Goal: Information Seeking & Learning: Learn about a topic

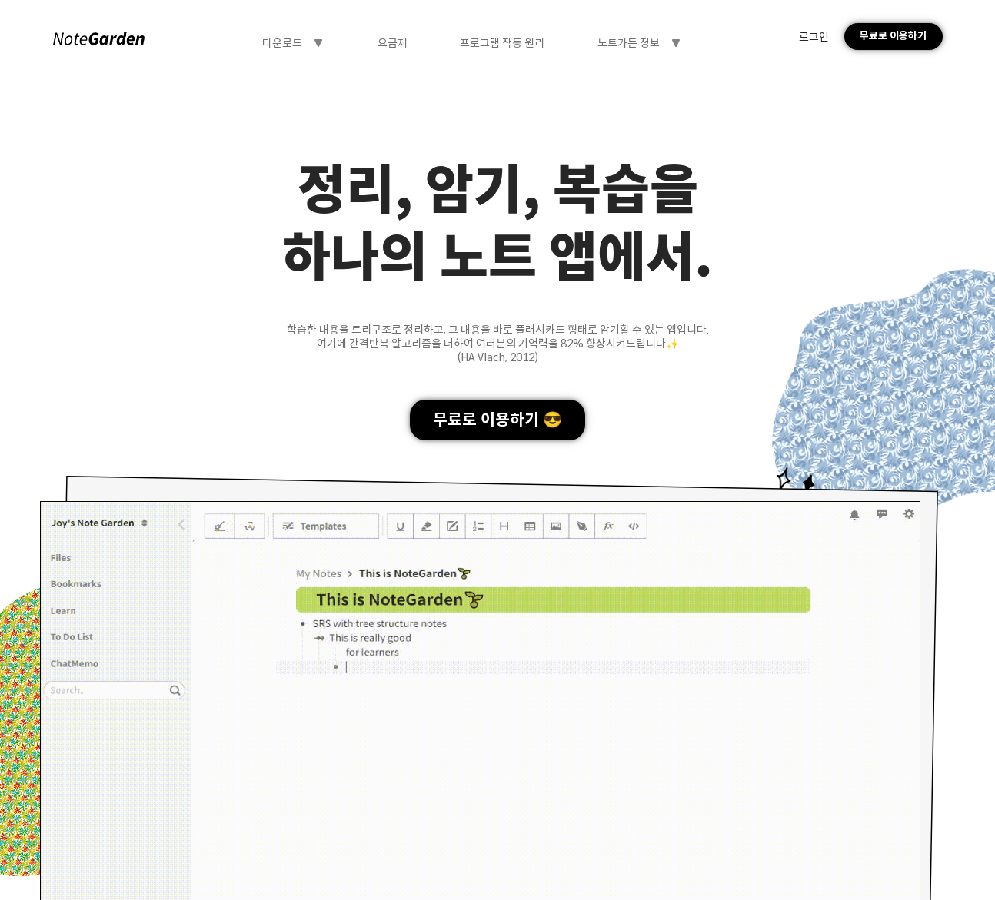
click at [294, 38] on div "다운로드" at bounding box center [282, 43] width 40 height 14
click at [298, 69] on div "다운로드" at bounding box center [294, 75] width 118 height 28
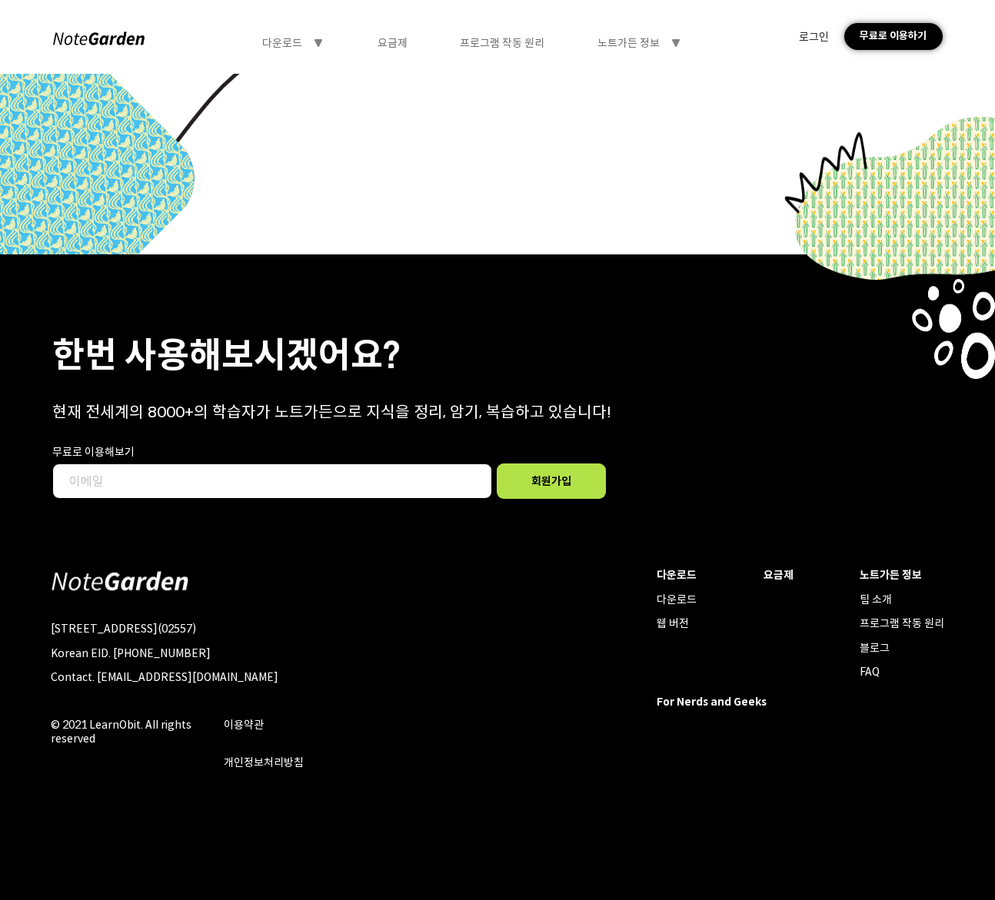
scroll to position [6667, 0]
click at [860, 607] on div "팀 소개" at bounding box center [902, 600] width 85 height 14
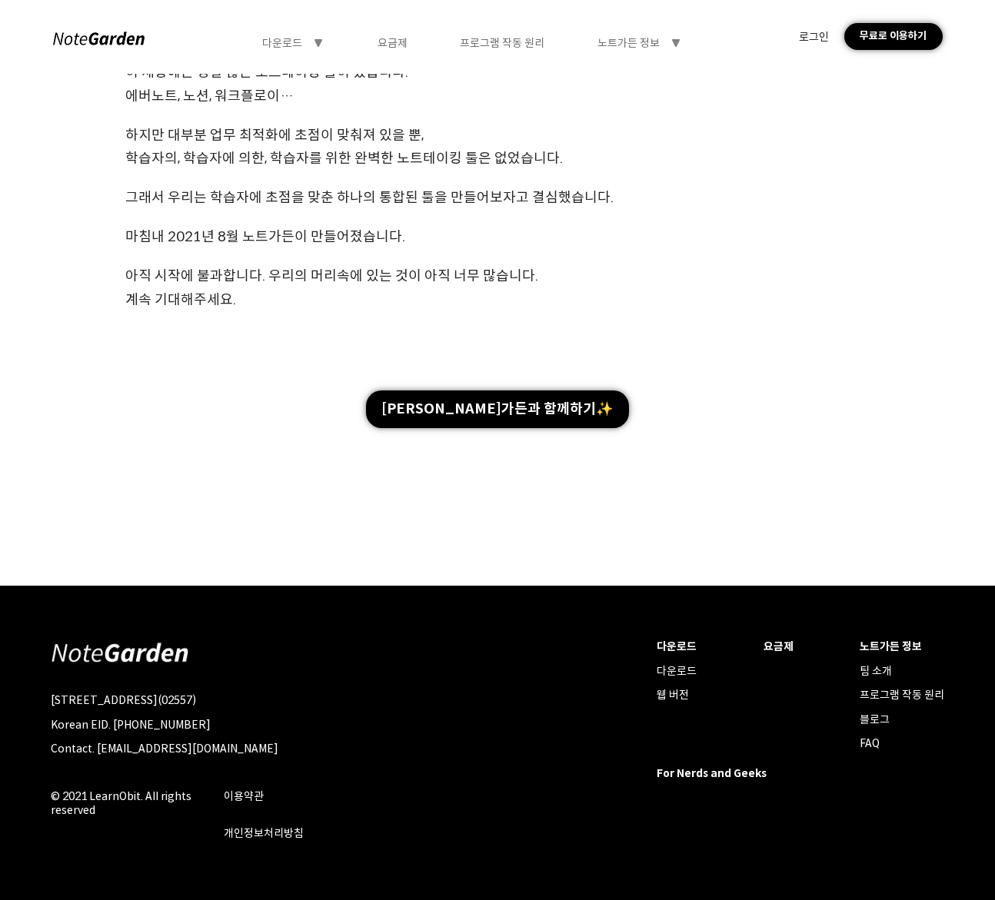
scroll to position [1451, 0]
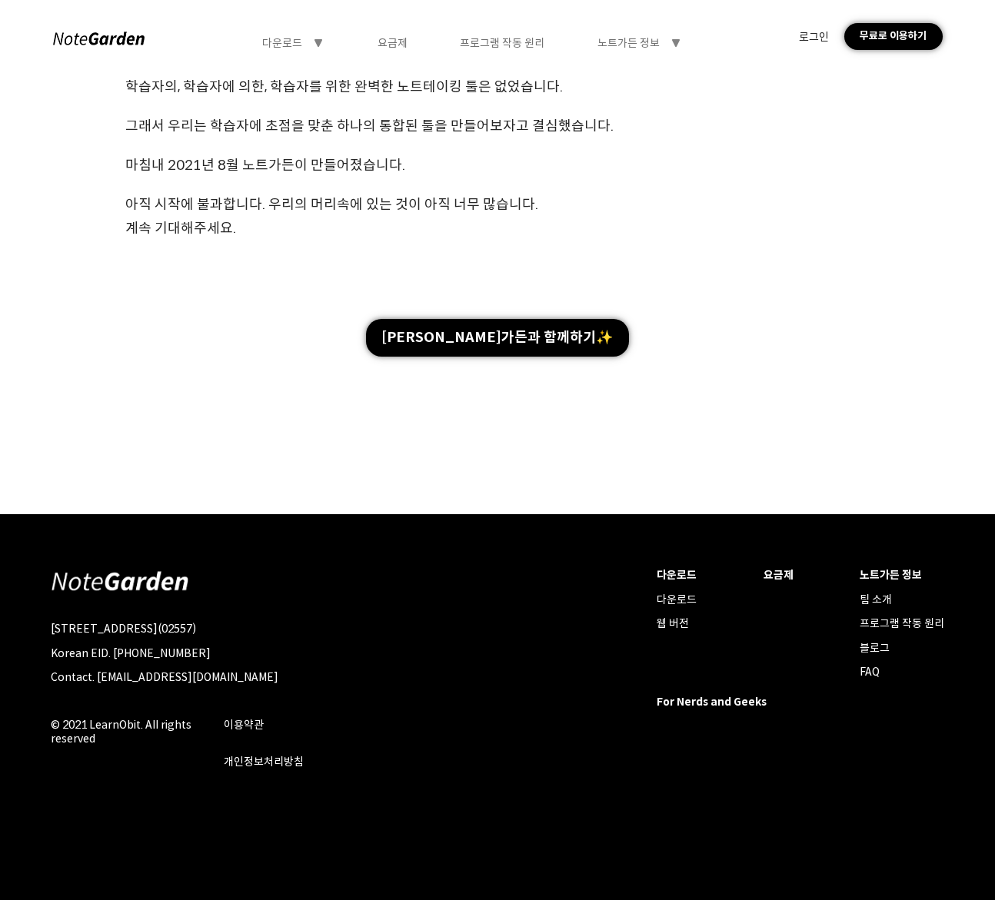
click at [860, 655] on div "블로그" at bounding box center [902, 648] width 85 height 14
click at [860, 679] on div "FAQ" at bounding box center [902, 672] width 85 height 14
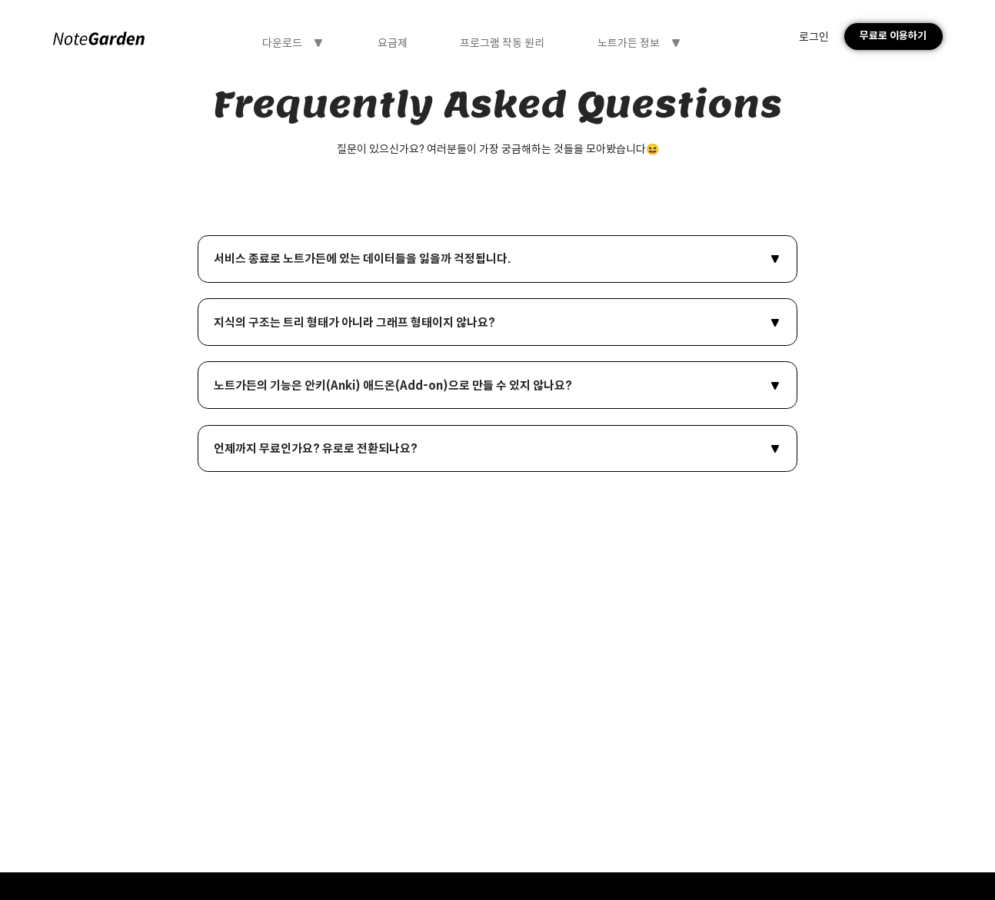
scroll to position [0, 0]
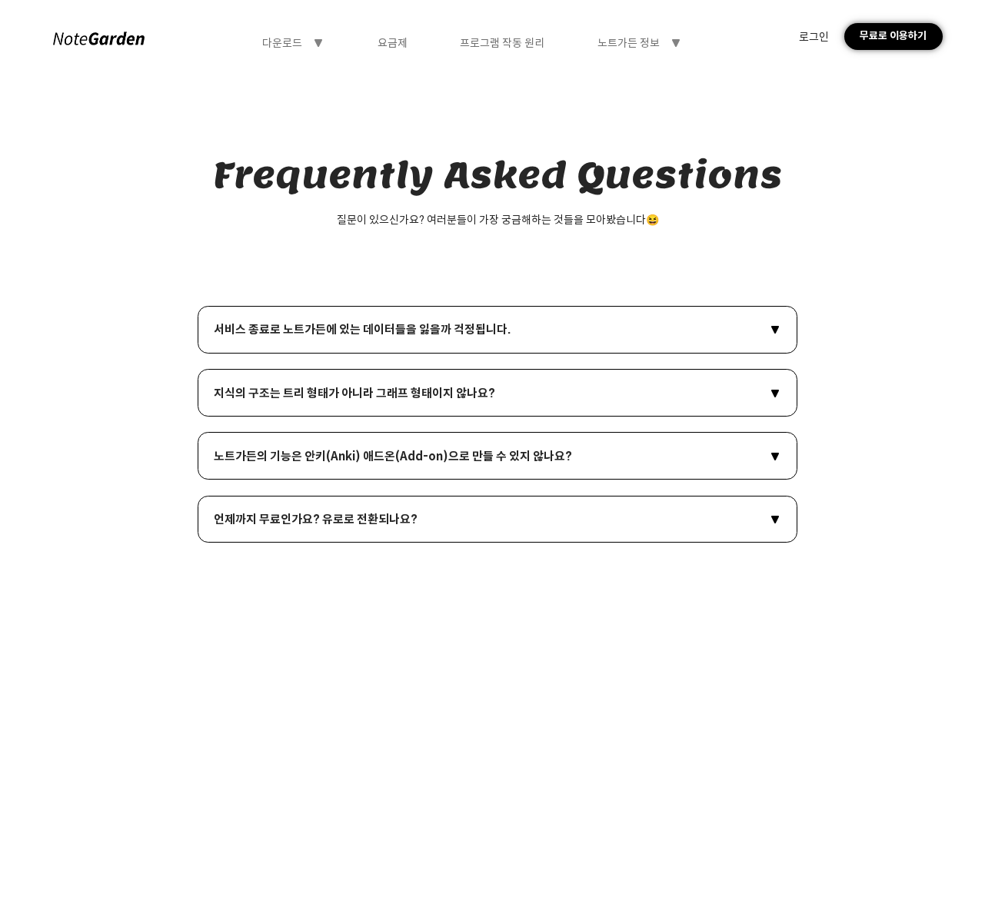
click at [321, 328] on div "서비스 종료로 노트가든에 있는 데이터들을 잃을까 걱정됩니다." at bounding box center [362, 329] width 297 height 15
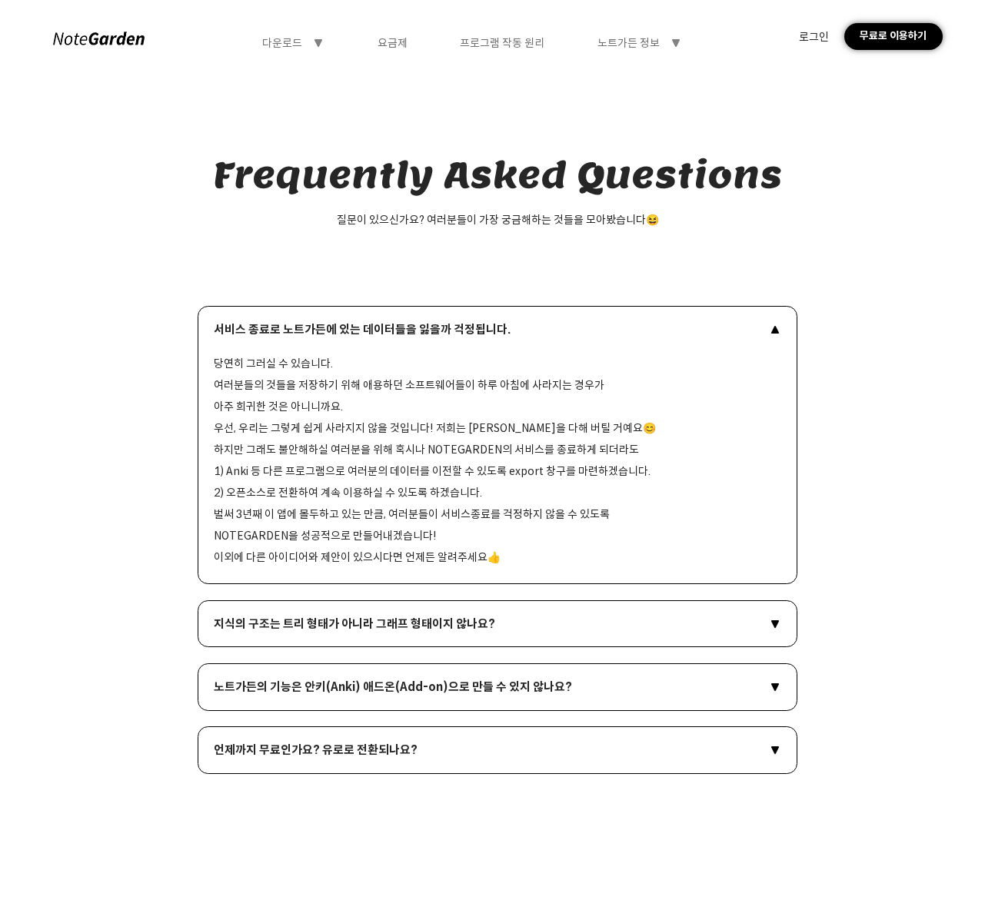
click at [315, 757] on div "언제까지 무료인가요? 유로로 전환되나요?" at bounding box center [316, 750] width 204 height 15
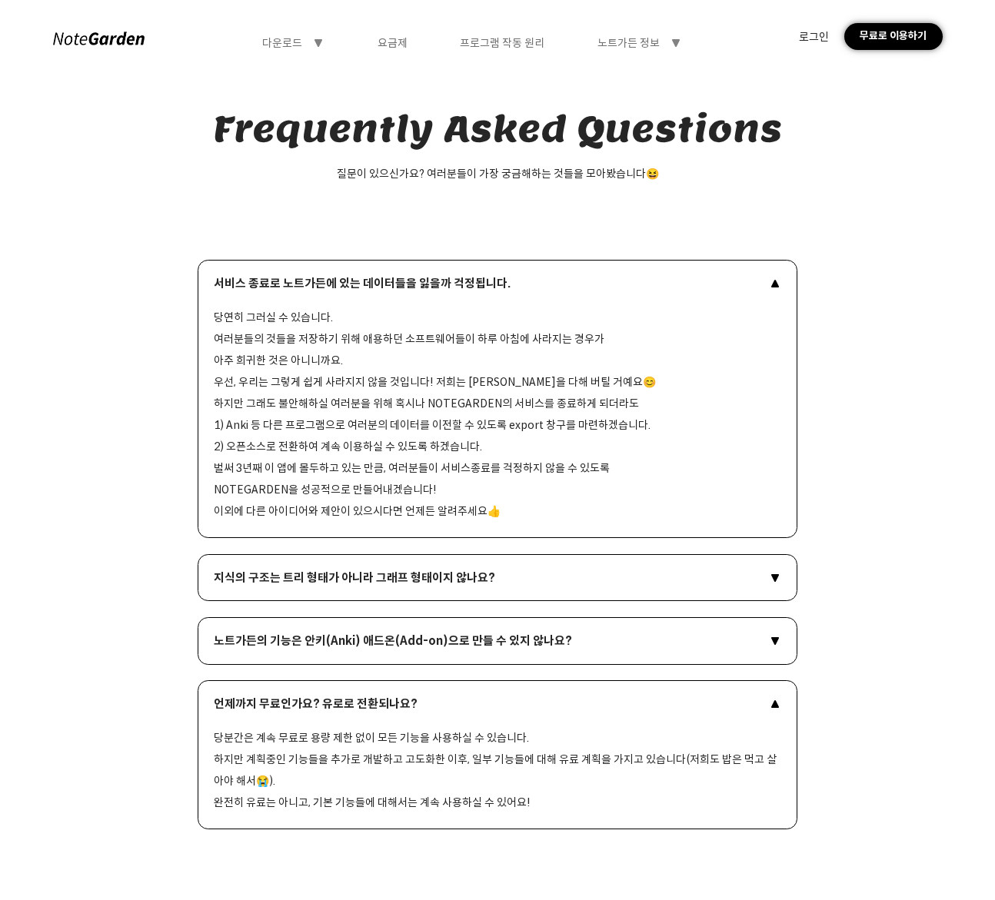
scroll to position [231, 0]
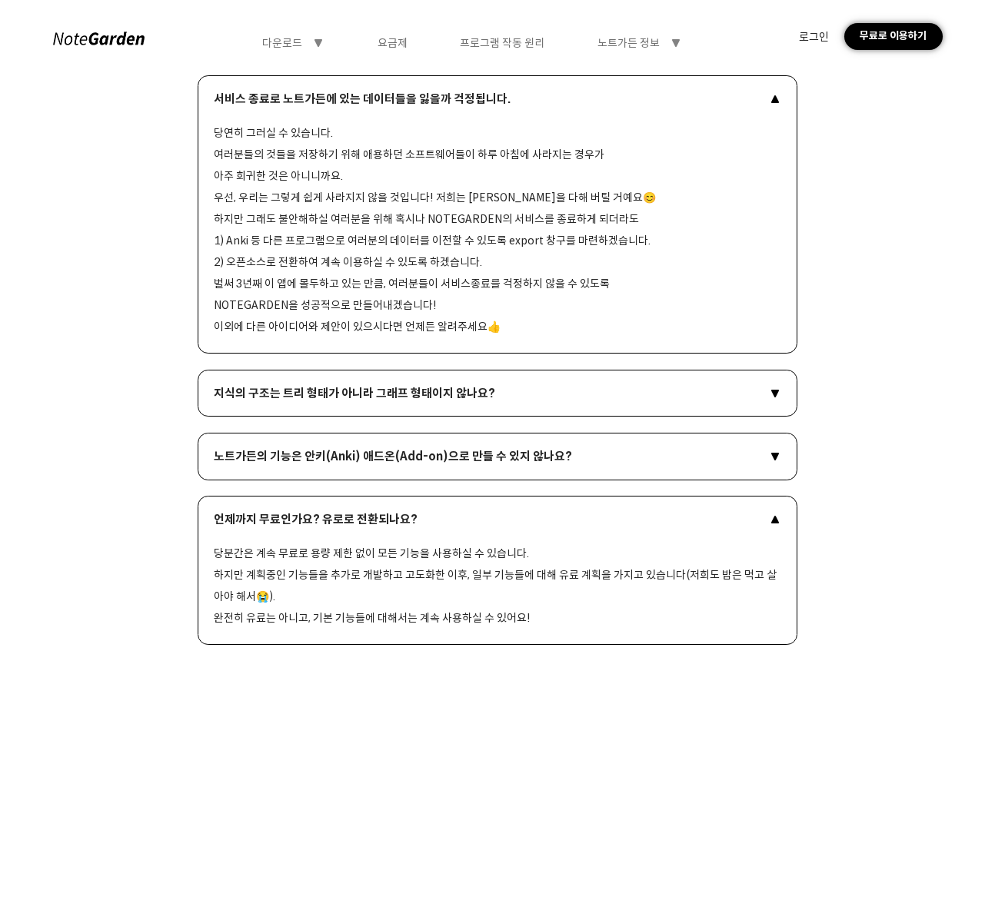
drag, startPoint x: 401, startPoint y: 584, endPoint x: 381, endPoint y: 595, distance: 23.1
